Goal: Navigation & Orientation: Find specific page/section

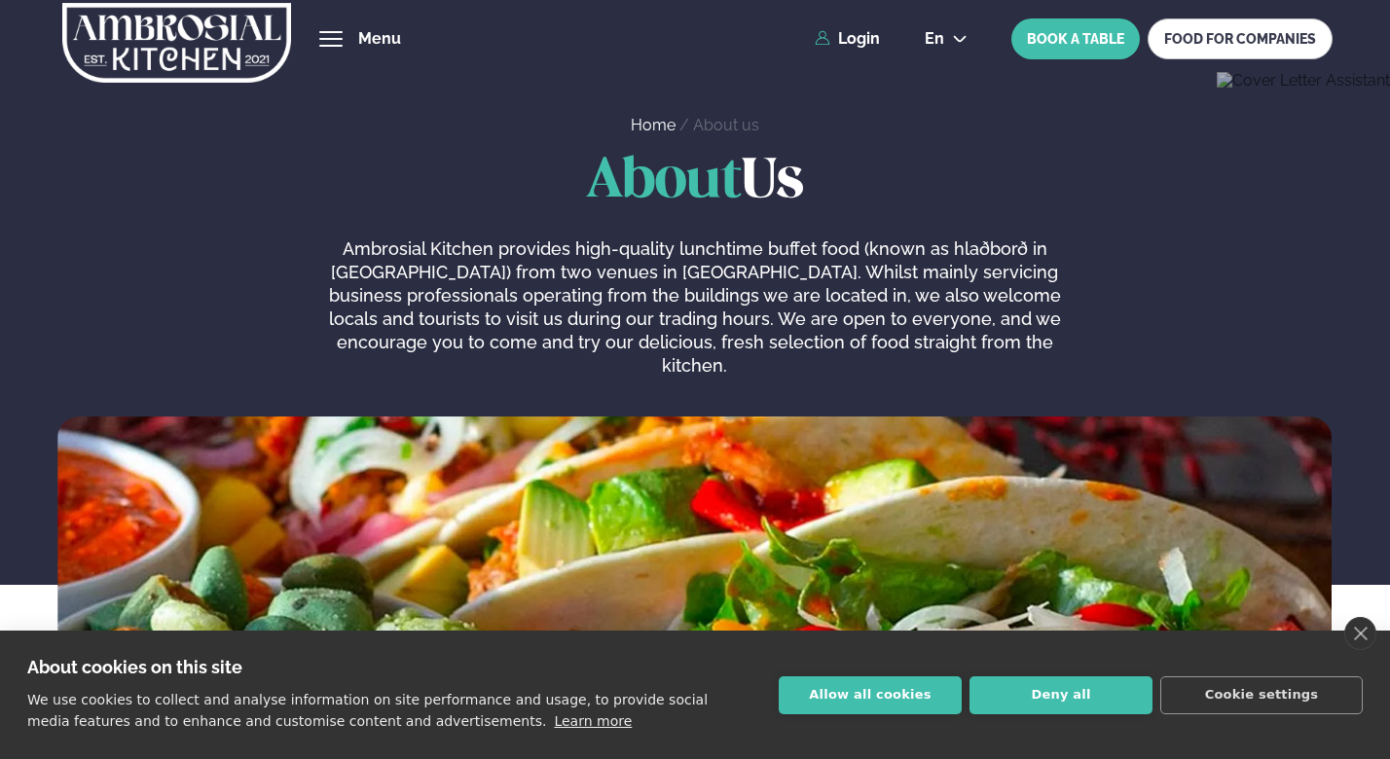
click at [242, 50] on img at bounding box center [176, 43] width 231 height 80
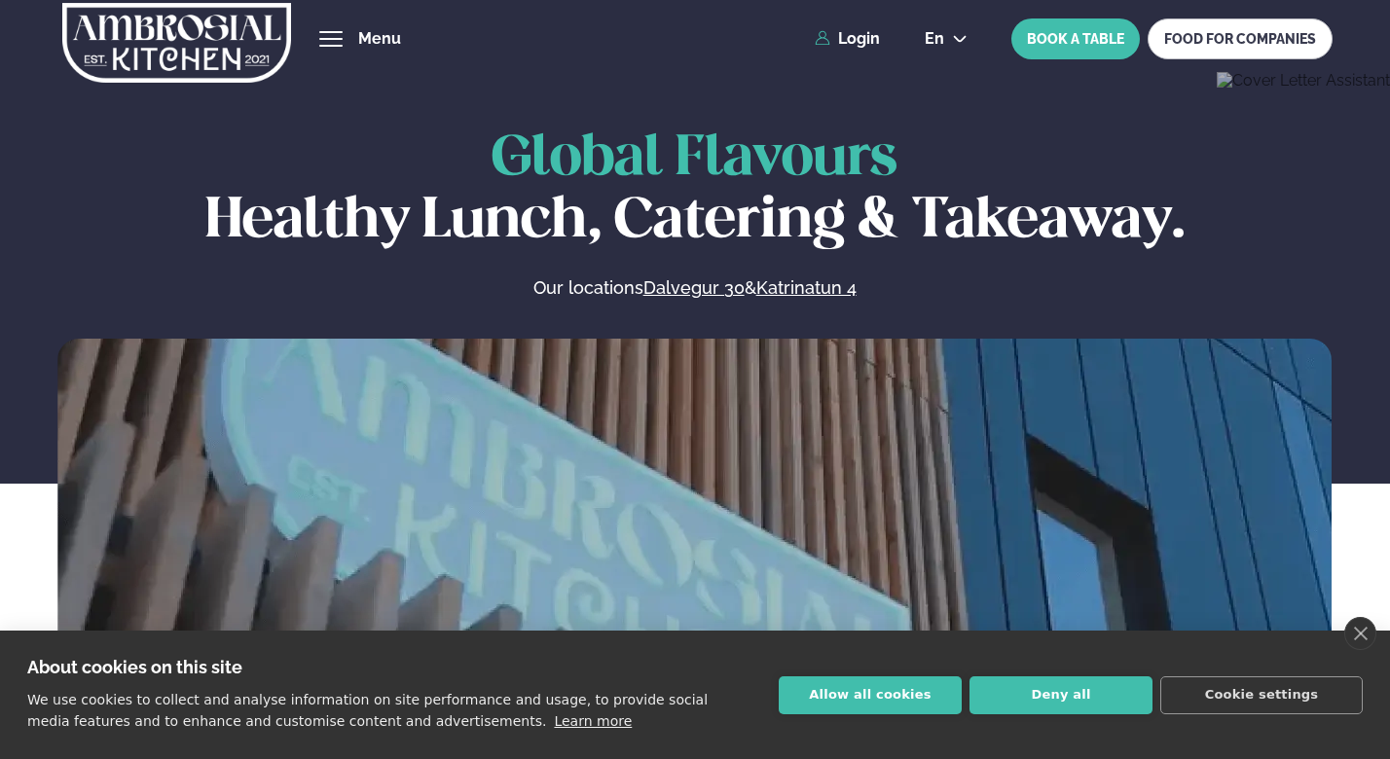
click at [343, 37] on button "hamburger" at bounding box center [330, 38] width 23 height 23
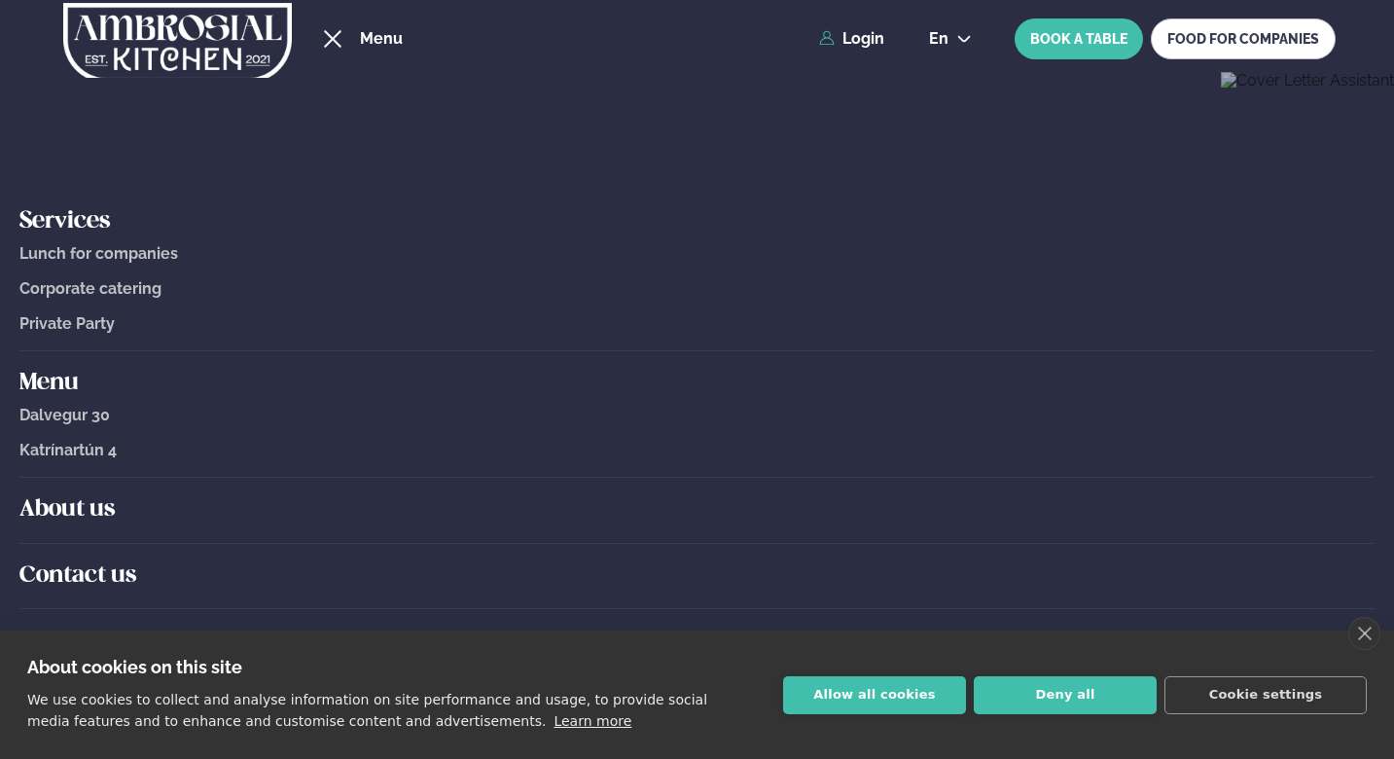
click at [332, 39] on div "hamburger" at bounding box center [332, 39] width 18 height 18
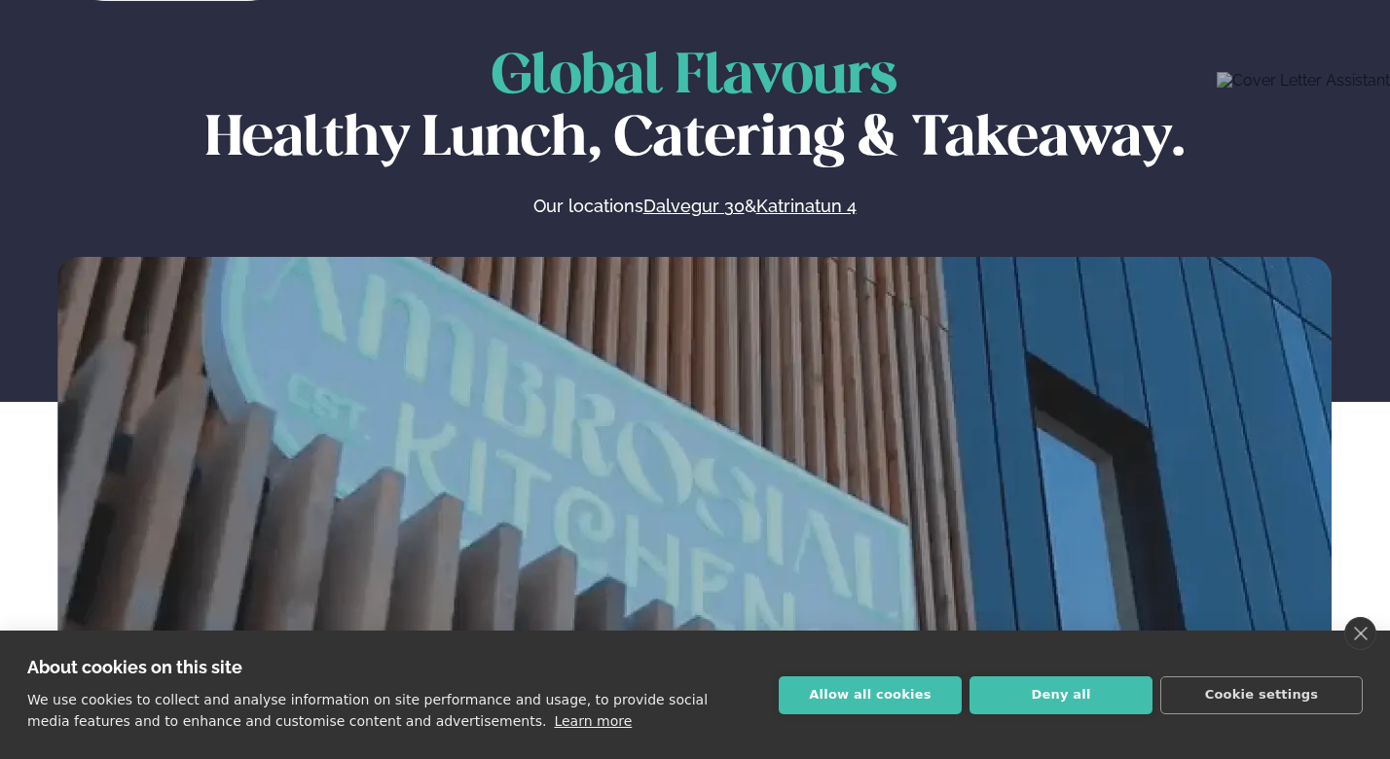
scroll to position [87, 0]
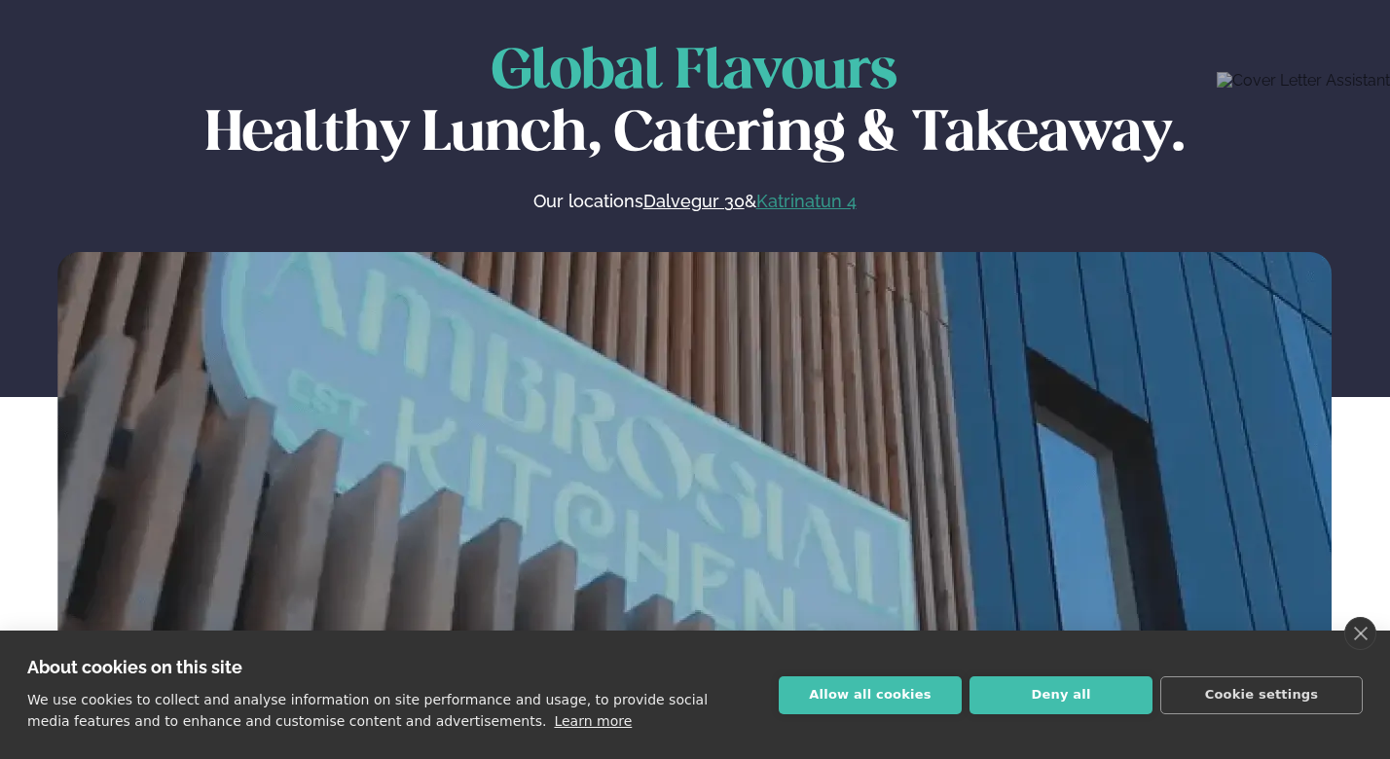
click at [798, 205] on link "Katrinatun 4" at bounding box center [806, 201] width 100 height 23
